Goal: Task Accomplishment & Management: Complete application form

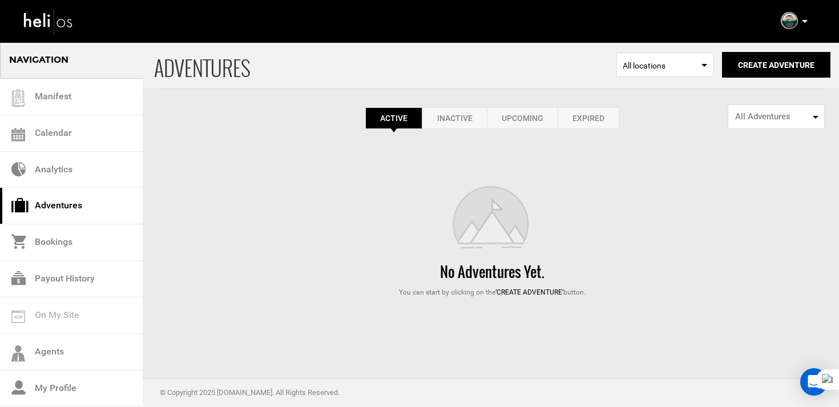
click at [598, 116] on link "Expired" at bounding box center [589, 118] width 62 height 22
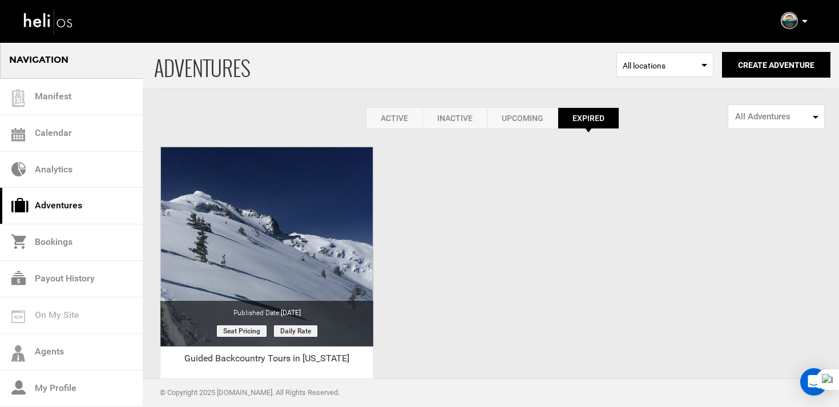
scroll to position [132, 0]
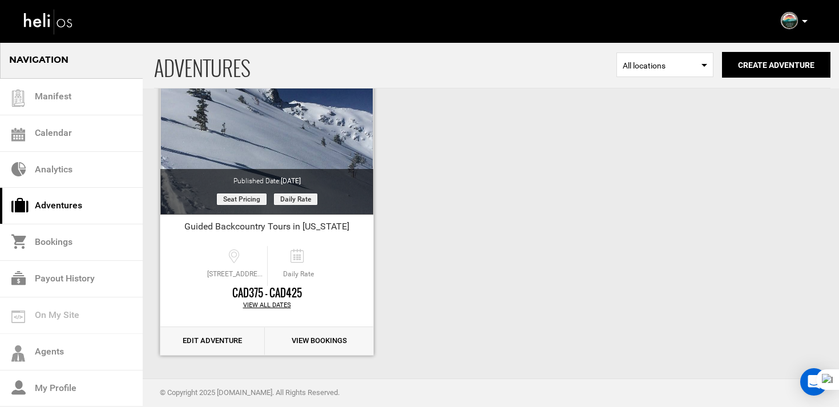
click at [230, 338] on link "Edit Adventure" at bounding box center [212, 341] width 104 height 28
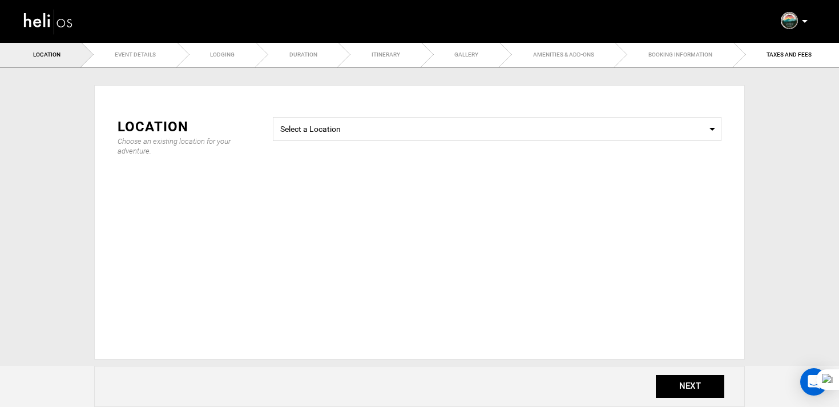
type input "Guided Backcountry Tours in [US_STATE]"
checkbox input "true"
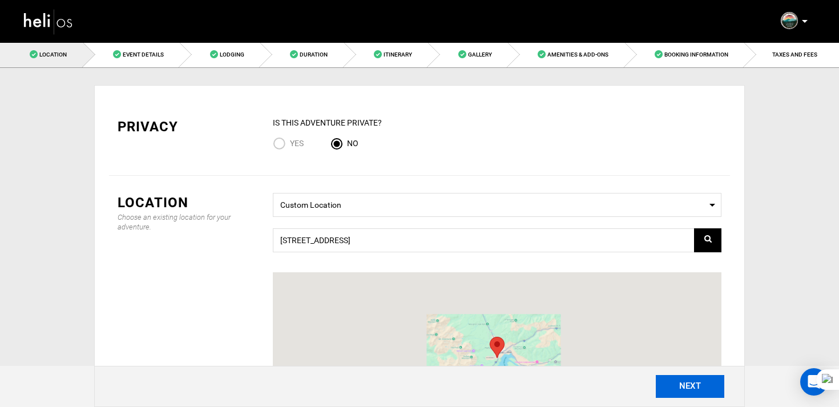
click at [677, 384] on button "NEXT" at bounding box center [690, 386] width 69 height 23
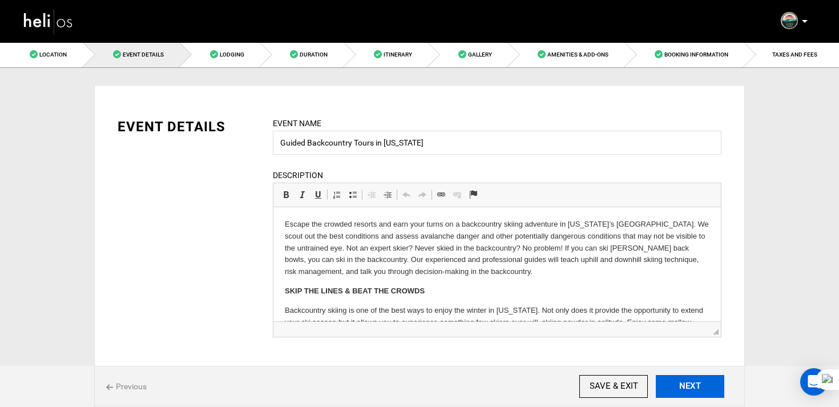
click at [677, 384] on button "NEXT" at bounding box center [690, 386] width 69 height 23
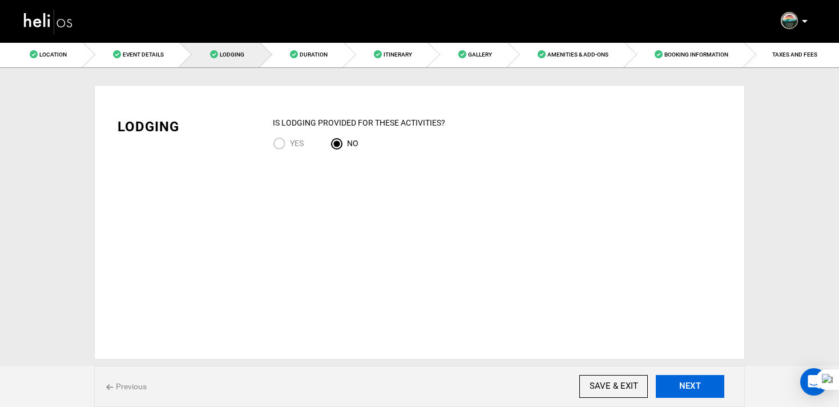
click at [695, 392] on button "NEXT" at bounding box center [690, 386] width 69 height 23
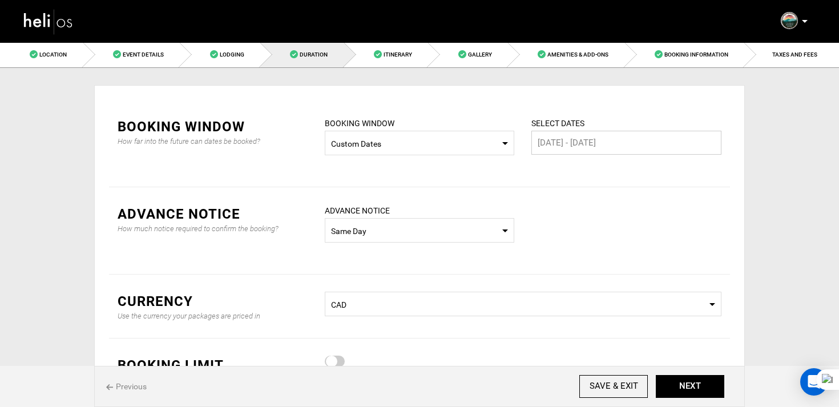
click at [570, 141] on input "[DATE] - [DATE]" at bounding box center [627, 143] width 190 height 24
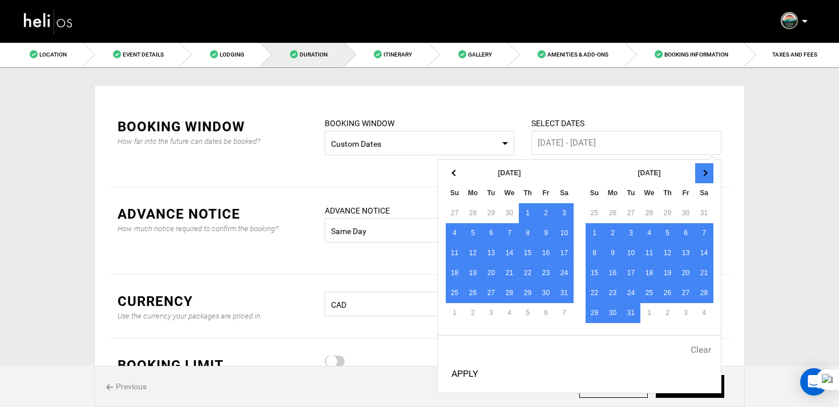
click at [708, 176] on th at bounding box center [705, 173] width 18 height 20
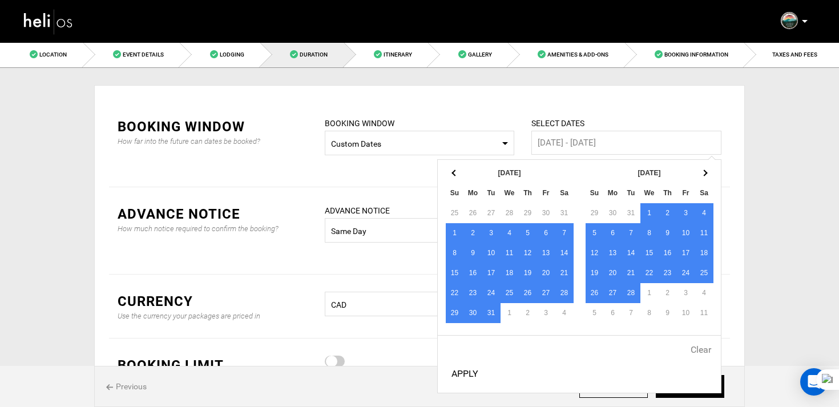
click at [708, 176] on th at bounding box center [705, 173] width 18 height 20
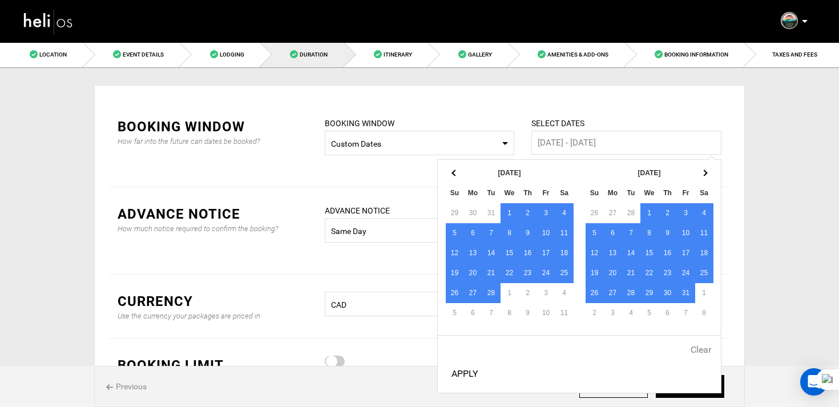
click at [708, 176] on th at bounding box center [705, 173] width 18 height 20
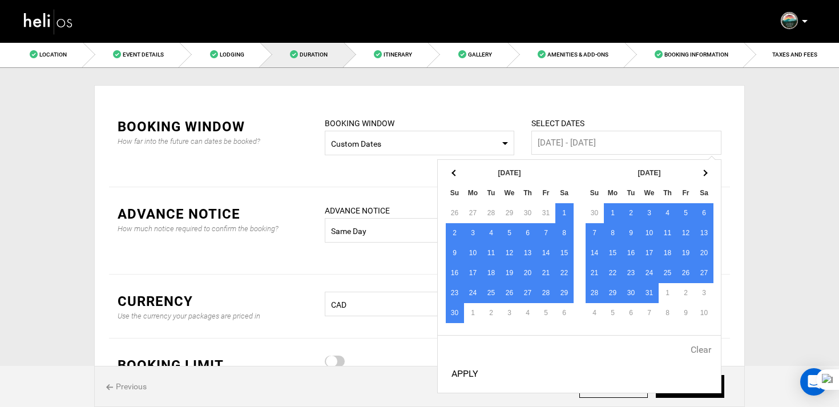
click at [708, 176] on th at bounding box center [705, 173] width 18 height 20
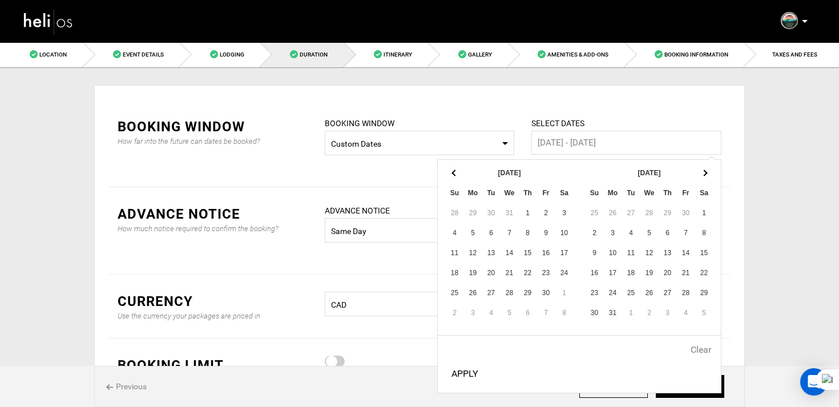
click at [708, 176] on th at bounding box center [705, 173] width 18 height 20
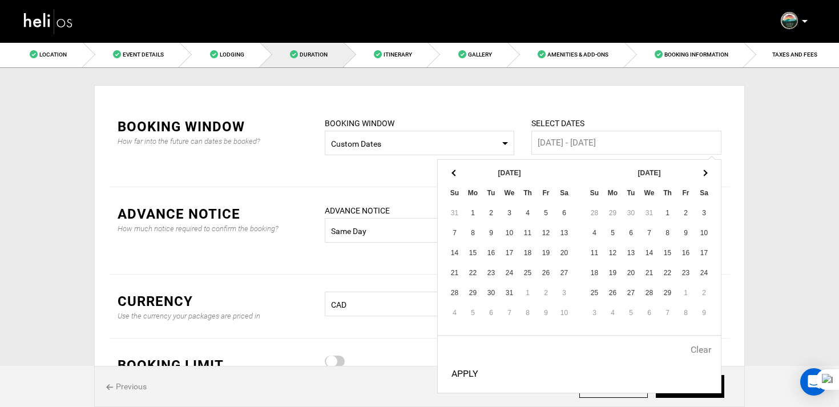
click at [708, 176] on th at bounding box center [705, 173] width 18 height 20
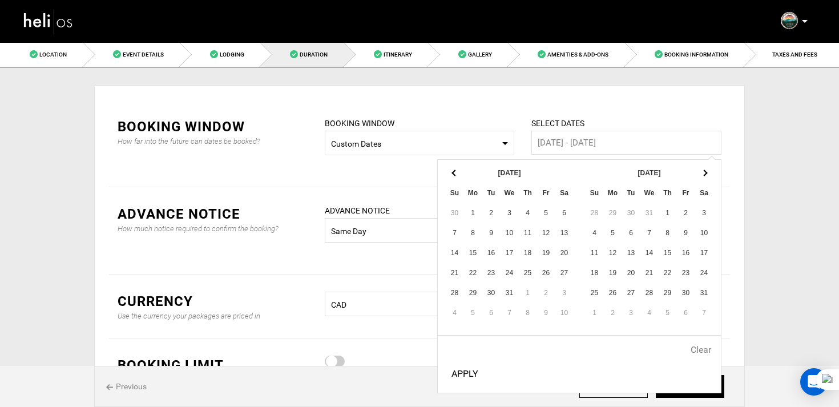
click at [708, 176] on th at bounding box center [705, 173] width 18 height 20
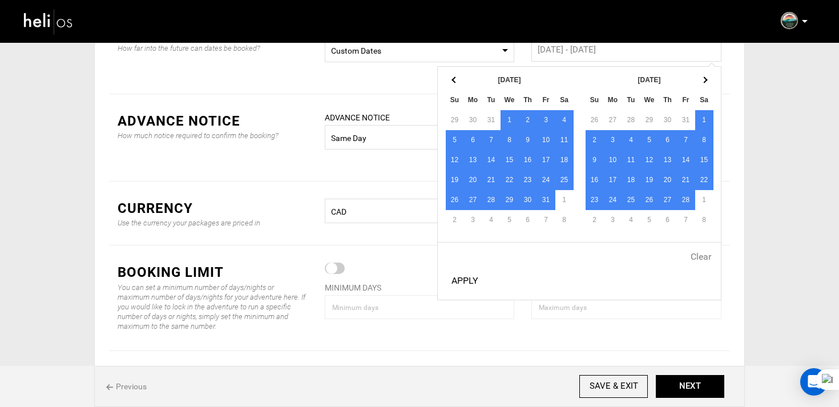
scroll to position [97, 0]
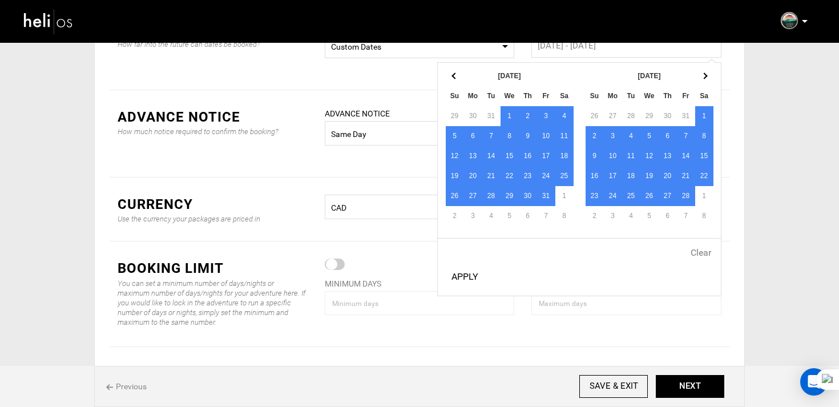
click at [469, 275] on button "Apply" at bounding box center [465, 277] width 36 height 29
type input "[DATE] - [DATE]"
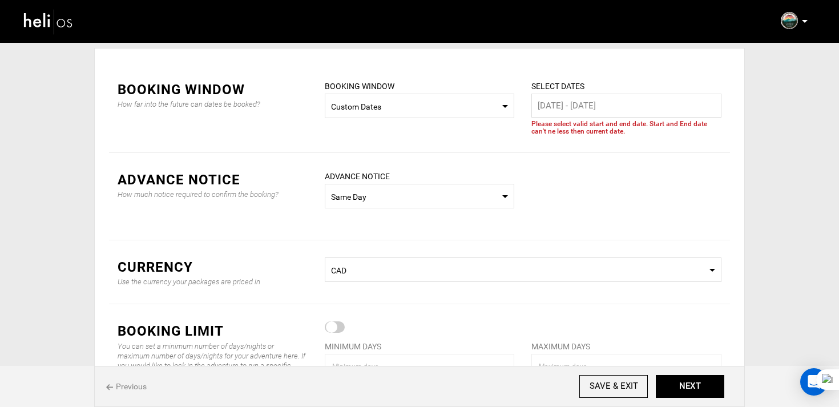
scroll to position [18, 0]
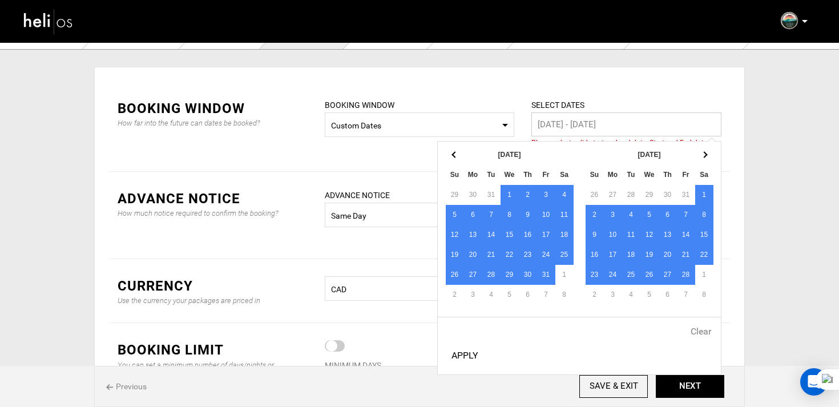
click at [557, 127] on input "[DATE] - [DATE]" at bounding box center [627, 124] width 190 height 24
click at [696, 154] on th at bounding box center [705, 155] width 18 height 20
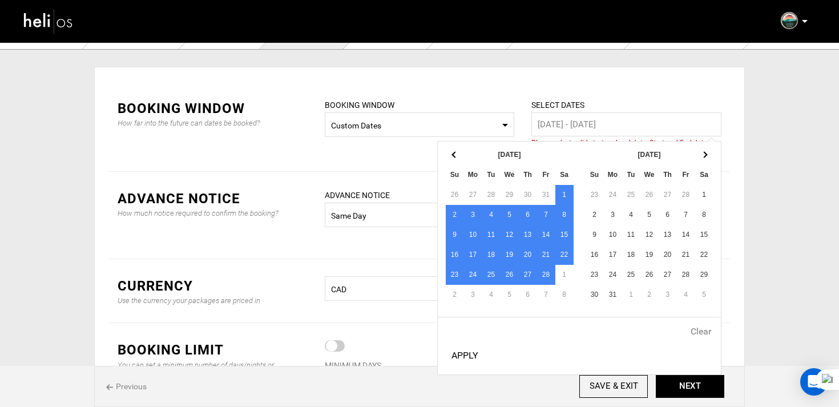
click at [696, 154] on th at bounding box center [705, 155] width 18 height 20
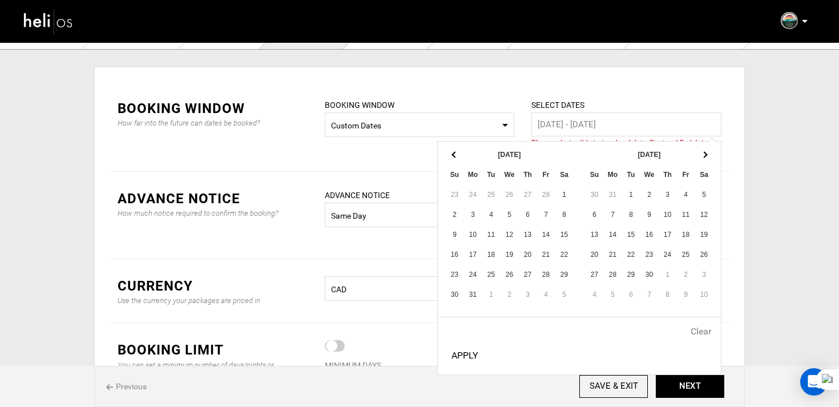
click at [696, 154] on th at bounding box center [705, 155] width 18 height 20
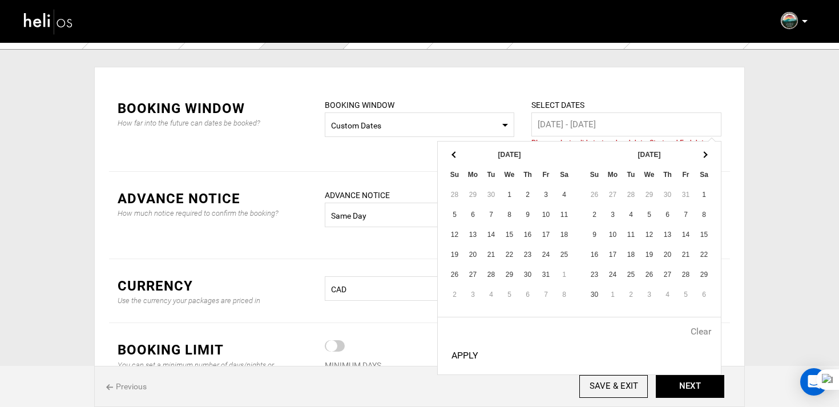
click at [696, 154] on th at bounding box center [705, 155] width 18 height 20
click at [702, 159] on th at bounding box center [705, 155] width 18 height 20
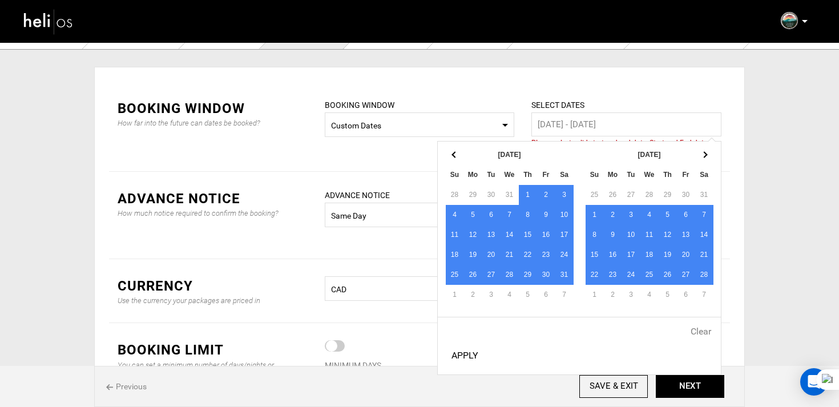
click at [463, 352] on button "Apply" at bounding box center [465, 355] width 36 height 29
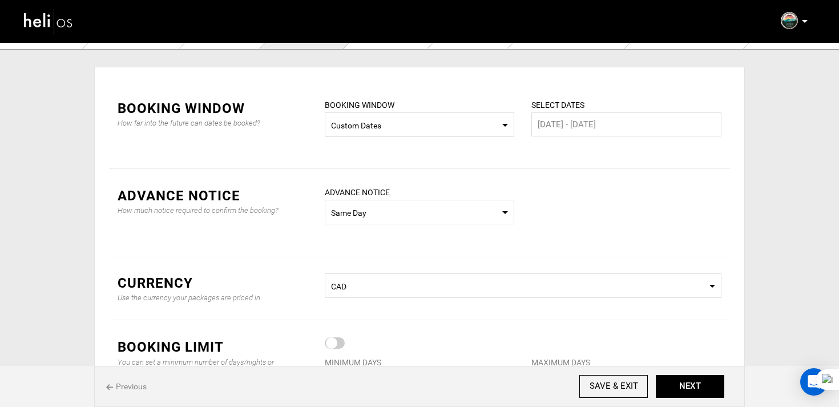
click at [383, 280] on span "Select Currency CAD" at bounding box center [523, 286] width 397 height 25
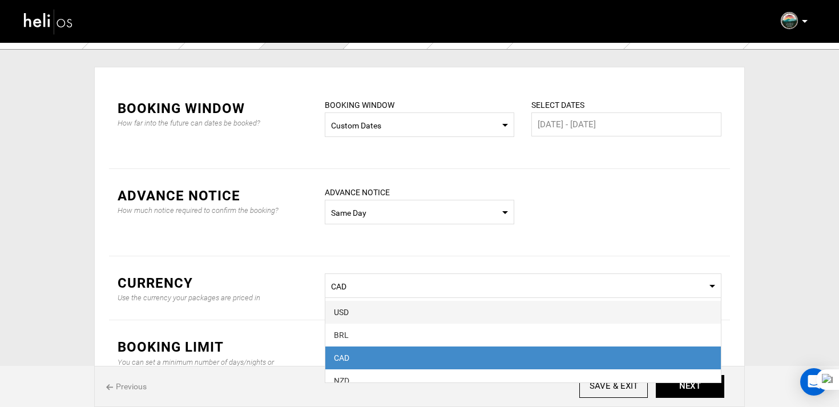
click at [352, 306] on span "USD" at bounding box center [523, 312] width 396 height 23
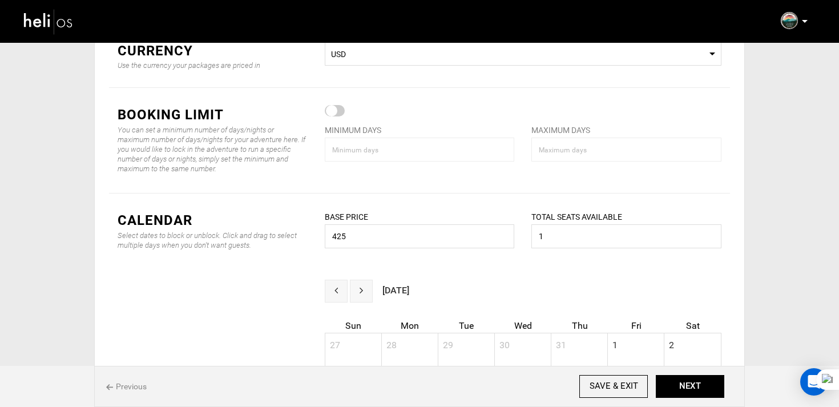
scroll to position [249, 0]
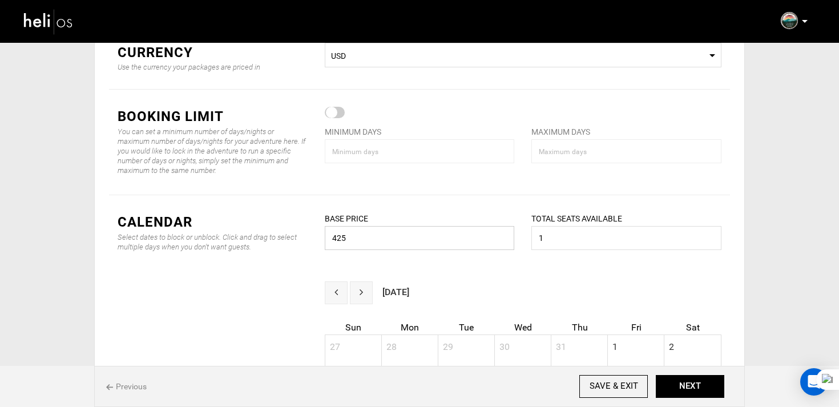
click at [358, 232] on input "425" at bounding box center [420, 238] width 190 height 24
type input "515"
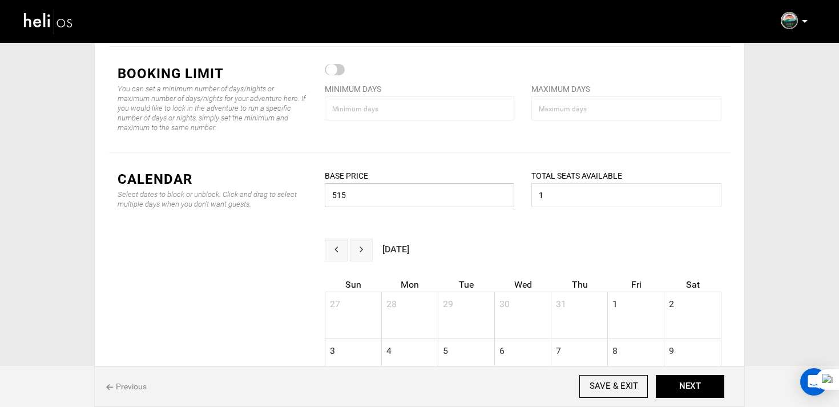
scroll to position [294, 0]
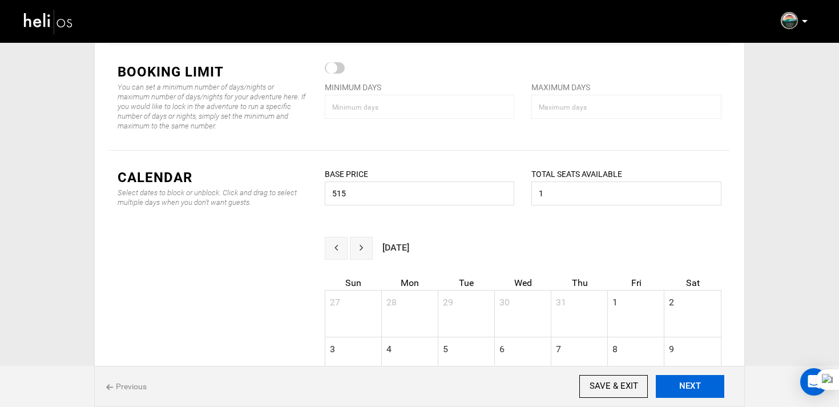
click at [689, 380] on button "NEXT" at bounding box center [690, 386] width 69 height 23
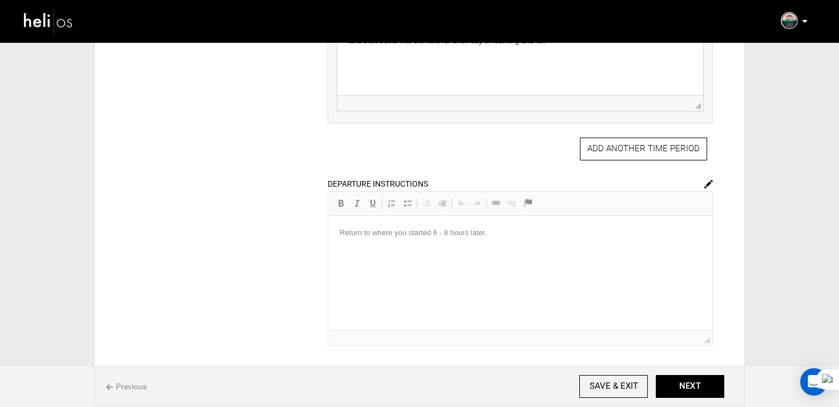
scroll to position [524, 0]
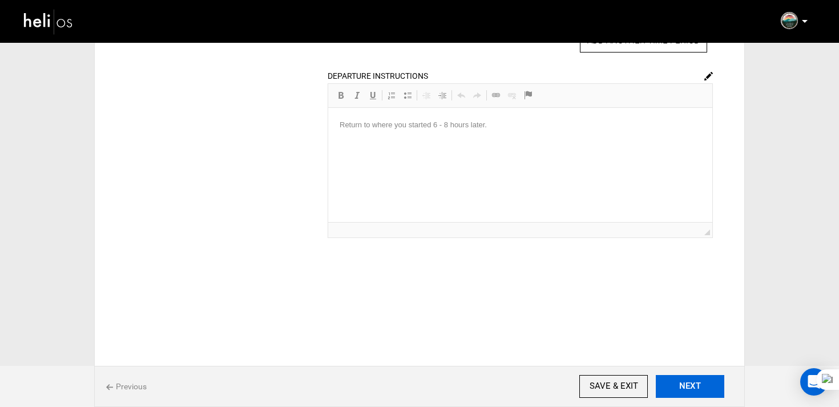
click at [705, 383] on button "NEXT" at bounding box center [690, 386] width 69 height 23
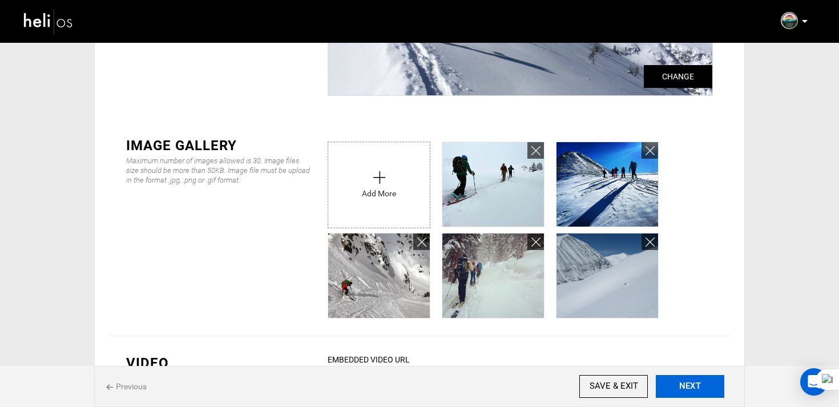
scroll to position [248, 0]
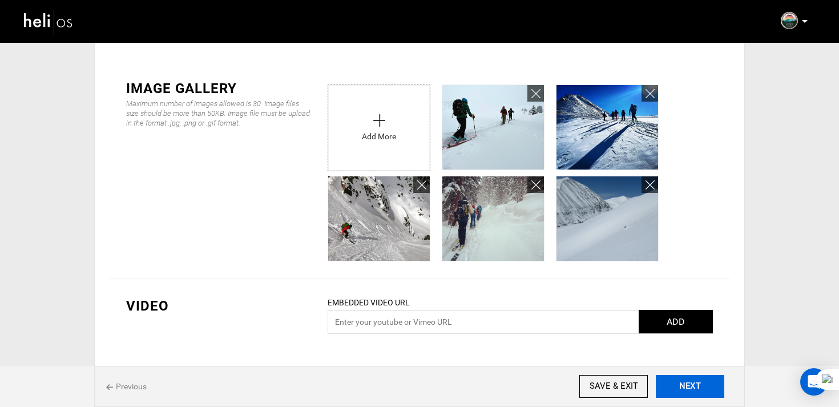
click at [689, 392] on button "NEXT" at bounding box center [690, 386] width 69 height 23
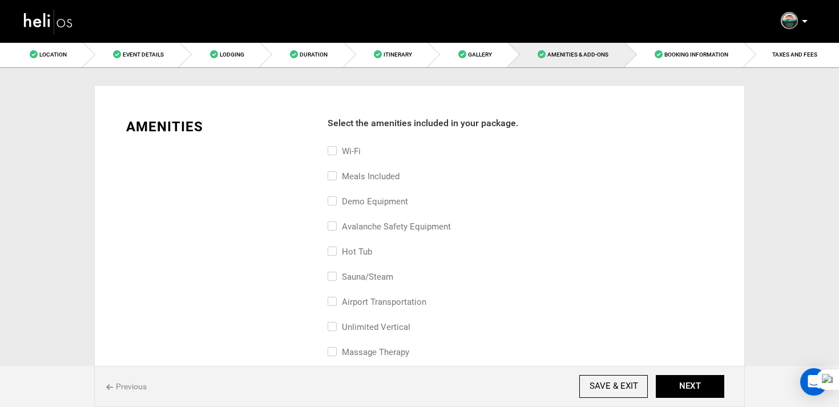
scroll to position [866, 0]
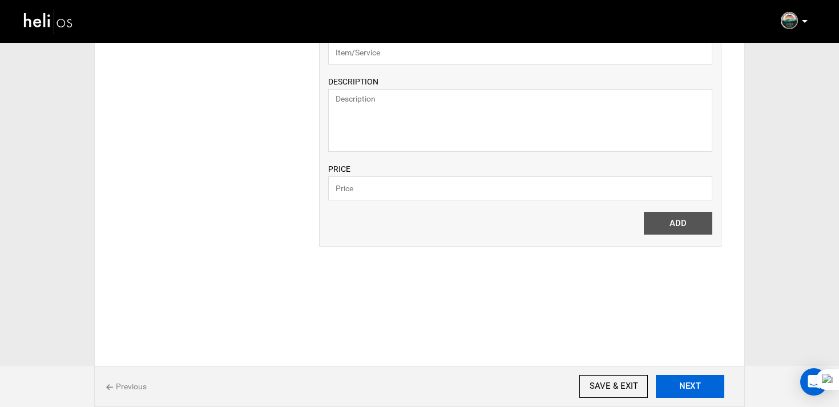
click at [709, 394] on button "NEXT" at bounding box center [690, 386] width 69 height 23
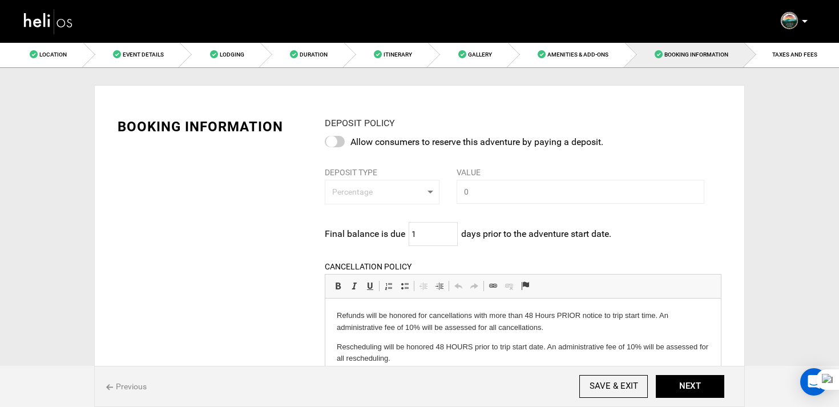
scroll to position [377, 0]
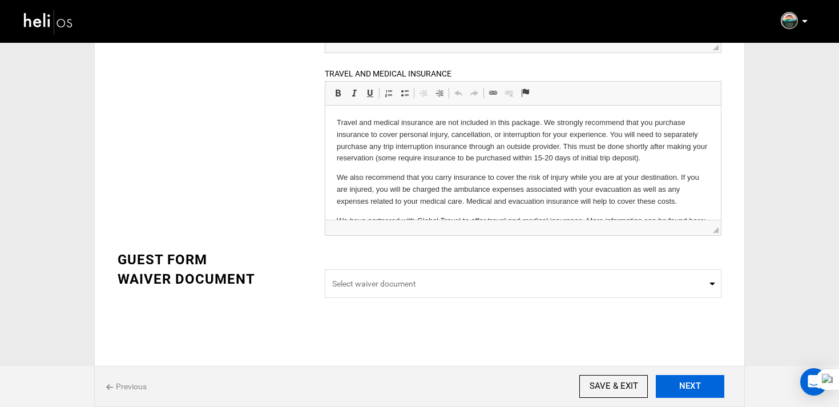
click at [696, 383] on button "NEXT" at bounding box center [690, 386] width 69 height 23
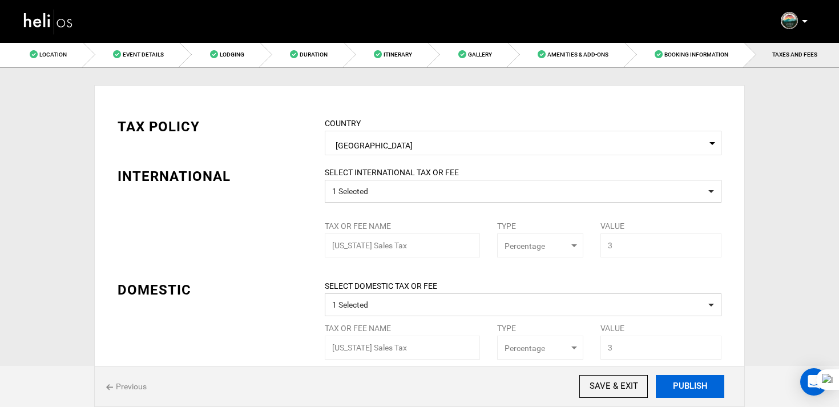
click at [696, 383] on button "PUBLISH" at bounding box center [690, 386] width 69 height 23
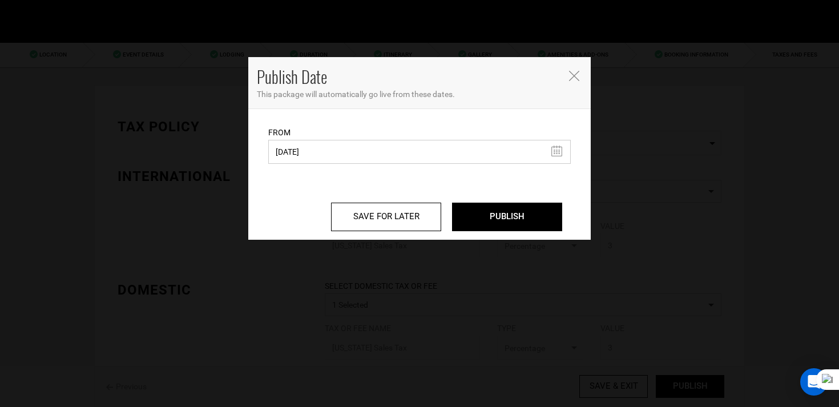
click at [288, 153] on input "[DATE]" at bounding box center [419, 152] width 303 height 24
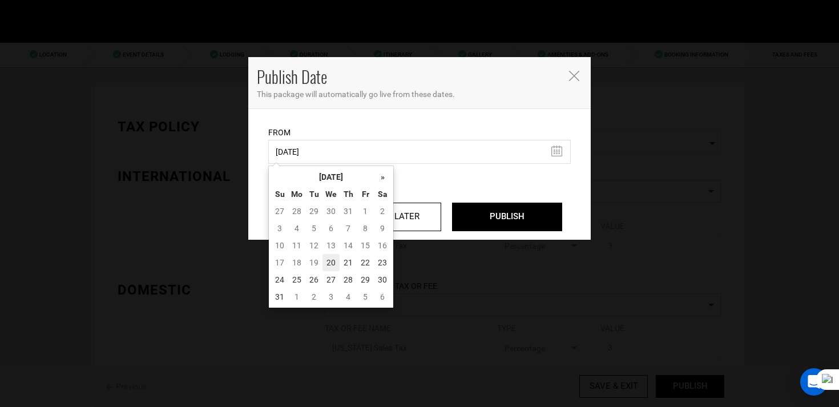
click at [331, 263] on td "20" at bounding box center [331, 262] width 17 height 17
type input "[DATE]"
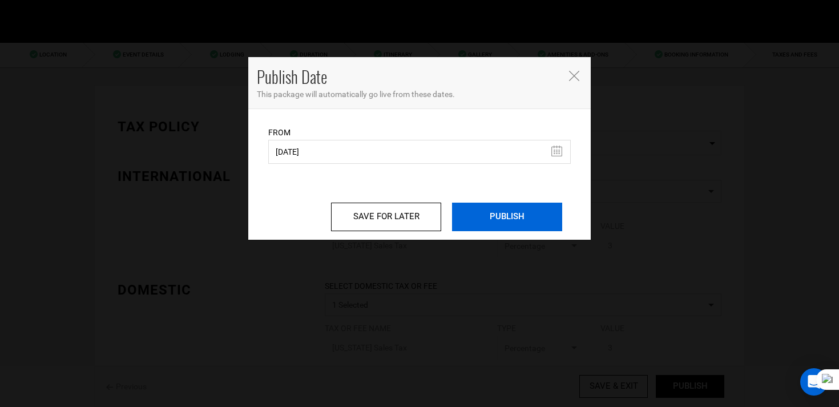
click at [481, 215] on input "PUBLISH" at bounding box center [507, 217] width 110 height 29
